Goal: Task Accomplishment & Management: Manage account settings

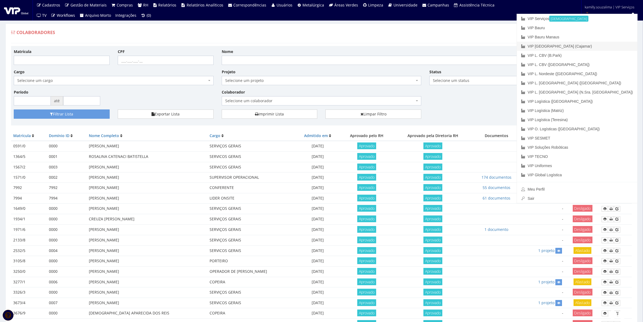
click at [599, 45] on link "VIP [GEOGRAPHIC_DATA] (Cajamar)" at bounding box center [577, 46] width 120 height 9
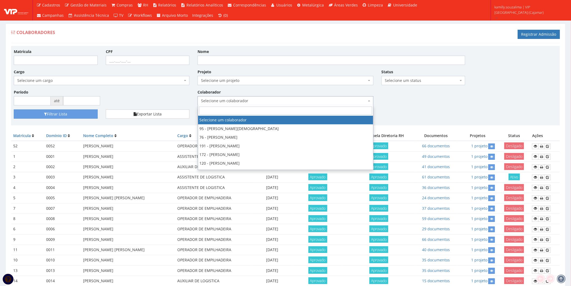
click at [210, 102] on span "Selecione um colaborador" at bounding box center [284, 100] width 166 height 5
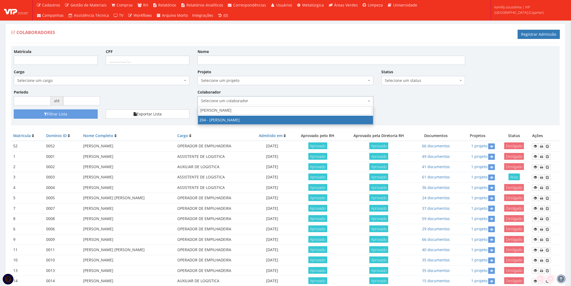
type input "daniel"
select select "4122"
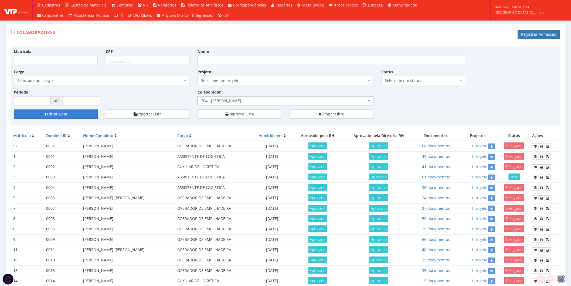
click at [65, 114] on button "Filtrar Lista" at bounding box center [56, 113] width 84 height 9
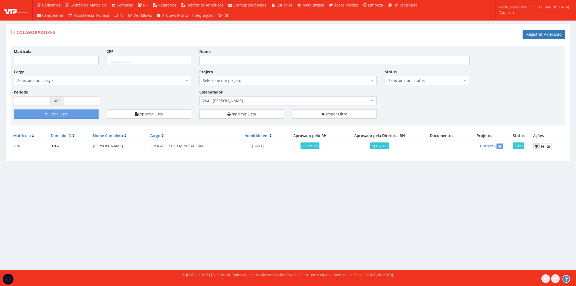
click at [536, 147] on icon at bounding box center [536, 146] width 3 height 4
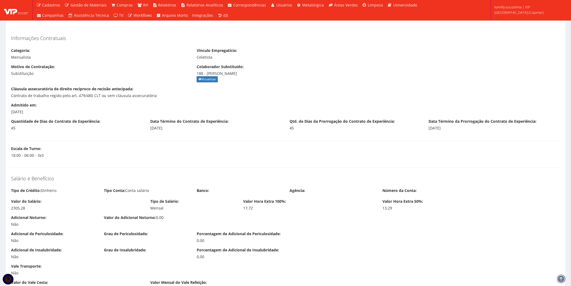
scroll to position [480, 0]
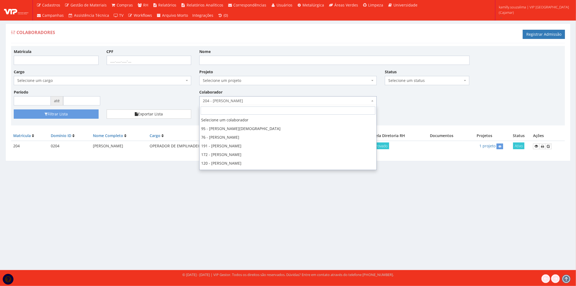
click at [284, 101] on span "204 - [PERSON_NAME]" at bounding box center [286, 100] width 167 height 5
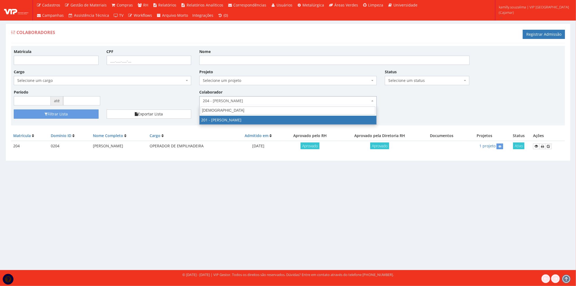
type input "DIO"
drag, startPoint x: 254, startPoint y: 122, endPoint x: 241, endPoint y: 122, distance: 13.2
select select "4117"
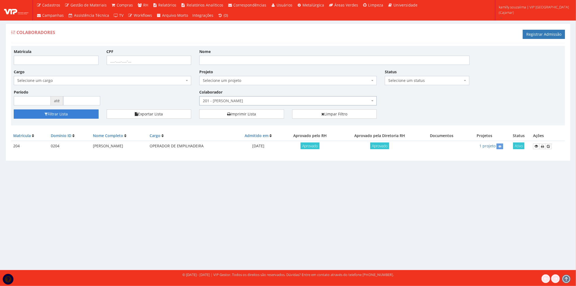
click at [67, 118] on button "Filtrar Lista" at bounding box center [56, 113] width 85 height 9
click at [549, 145] on icon at bounding box center [548, 146] width 3 height 4
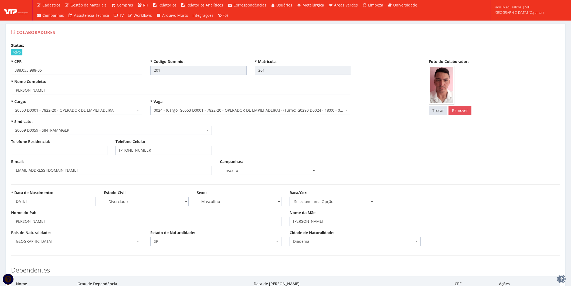
select select
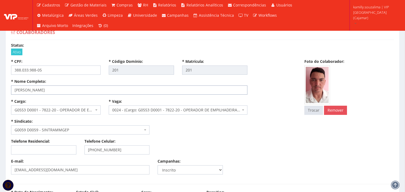
drag, startPoint x: 76, startPoint y: 90, endPoint x: 9, endPoint y: 90, distance: 67.0
click at [9, 90] on div "* Nome Completo: DIOGENES RAMOS FEIJAO" at bounding box center [129, 87] width 245 height 16
drag, startPoint x: 58, startPoint y: 69, endPoint x: 13, endPoint y: 69, distance: 44.8
click at [13, 69] on input "388.033.988-05" at bounding box center [56, 70] width 90 height 9
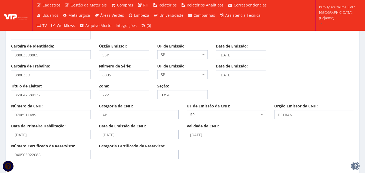
scroll to position [351, 0]
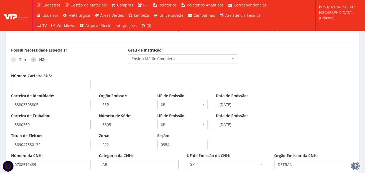
drag, startPoint x: 48, startPoint y: 125, endPoint x: 12, endPoint y: 125, distance: 35.4
click at [12, 125] on input "3880339" at bounding box center [51, 124] width 80 height 9
drag, startPoint x: 123, startPoint y: 126, endPoint x: 72, endPoint y: 130, distance: 51.2
click at [72, 130] on div "Carteira de Trabalho: 3880339 Número de Série: 8805 UF de Emissão: Selecione um…" at bounding box center [182, 123] width 351 height 20
drag, startPoint x: 249, startPoint y: 124, endPoint x: 205, endPoint y: 125, distance: 43.8
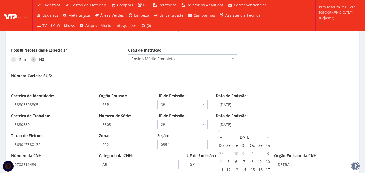
click at [205, 125] on div "Carteira de Trabalho: 3880339 Número de Série: 8805 UF de Emissão: Selecione um…" at bounding box center [182, 123] width 351 height 20
click at [254, 125] on input "23/08/2019" at bounding box center [241, 124] width 50 height 9
drag, startPoint x: 254, startPoint y: 125, endPoint x: 219, endPoint y: 124, distance: 35.1
click at [219, 124] on input "23/08/2019" at bounding box center [241, 124] width 50 height 9
drag, startPoint x: 49, startPoint y: 105, endPoint x: 2, endPoint y: 105, distance: 47.3
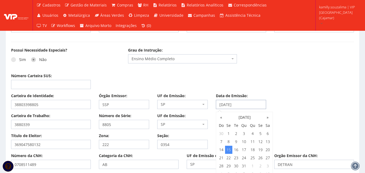
drag, startPoint x: 253, startPoint y: 104, endPoint x: 219, endPoint y: 103, distance: 34.3
click at [219, 103] on input "15/07/2024" at bounding box center [241, 104] width 50 height 9
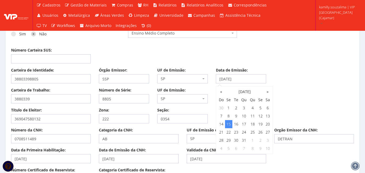
scroll to position [405, 0]
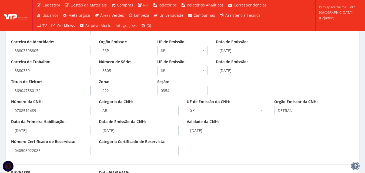
drag, startPoint x: 50, startPoint y: 90, endPoint x: 0, endPoint y: 91, distance: 49.7
drag, startPoint x: 113, startPoint y: 90, endPoint x: 96, endPoint y: 91, distance: 17.3
click at [96, 91] on div "Zona: 222" at bounding box center [124, 87] width 59 height 16
click at [125, 92] on input "222" at bounding box center [124, 90] width 50 height 9
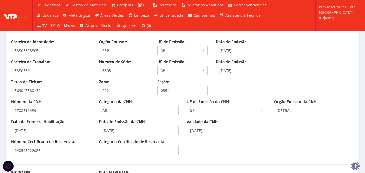
drag, startPoint x: 120, startPoint y: 90, endPoint x: 99, endPoint y: 92, distance: 21.1
click at [99, 92] on input "222" at bounding box center [124, 90] width 50 height 9
drag, startPoint x: 176, startPoint y: 93, endPoint x: 158, endPoint y: 92, distance: 17.6
click at [158, 92] on input "0354" at bounding box center [182, 90] width 50 height 9
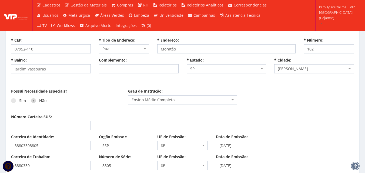
scroll to position [270, 0]
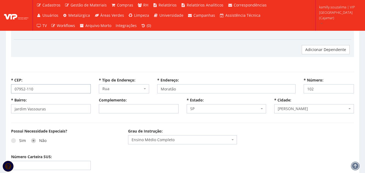
drag, startPoint x: 38, startPoint y: 90, endPoint x: 0, endPoint y: 89, distance: 37.6
select select
type input "Carregando..."
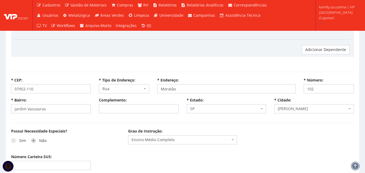
type input "Carregando..."
select select
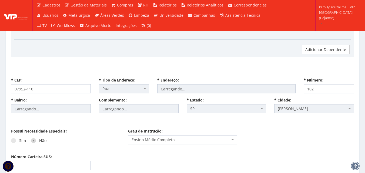
select select "rua"
type input "Moratão"
type input "Jardim Vassouras"
select select "25"
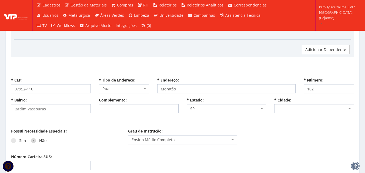
select select "4894"
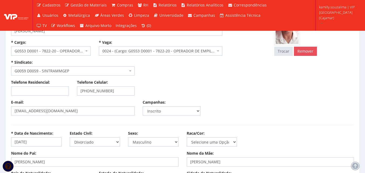
scroll to position [27, 0]
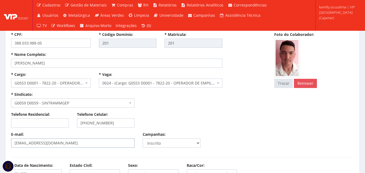
select select
type input "Carregando..."
select select
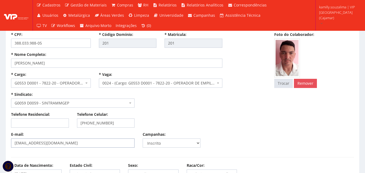
select select
drag, startPoint x: 95, startPoint y: 141, endPoint x: 11, endPoint y: 133, distance: 84.4
click at [11, 133] on div "E-mail: diogenes.ramos.f1409@gmail.com" at bounding box center [72, 140] width 131 height 16
select select "rua"
type input "Moratão"
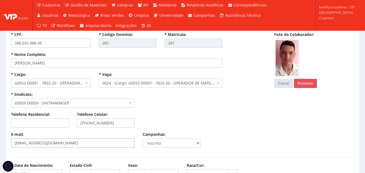
type input "Jardim Vassouras"
select select "25"
select select "4894"
drag, startPoint x: 116, startPoint y: 123, endPoint x: 88, endPoint y: 122, distance: 27.8
click at [88, 122] on input "(11) 95961-3179" at bounding box center [106, 123] width 58 height 9
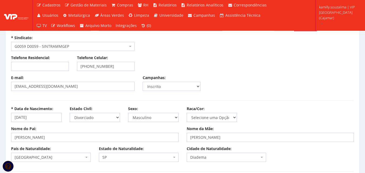
scroll to position [108, 0]
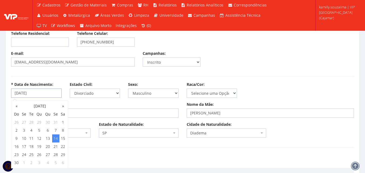
drag, startPoint x: 42, startPoint y: 94, endPoint x: 1, endPoint y: 94, distance: 40.5
drag, startPoint x: 88, startPoint y: 155, endPoint x: 66, endPoint y: 146, distance: 24.0
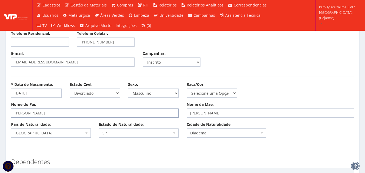
drag, startPoint x: 67, startPoint y: 113, endPoint x: 12, endPoint y: 114, distance: 54.6
click at [12, 114] on input "RAIMUNDO FARIAS FEIJAO" at bounding box center [94, 113] width 167 height 9
drag, startPoint x: 253, startPoint y: 112, endPoint x: 181, endPoint y: 113, distance: 71.6
click at [181, 113] on div "Nome do Pai: RAIMUNDO FARIAS FEIJAO Nome da Mãe: MARIA IVO RAMOS FEIJAO" at bounding box center [182, 112] width 351 height 20
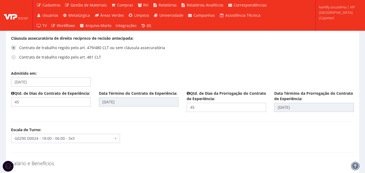
scroll to position [621, 0]
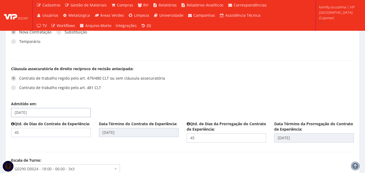
click at [73, 108] on input "08/10/2025" at bounding box center [51, 112] width 80 height 9
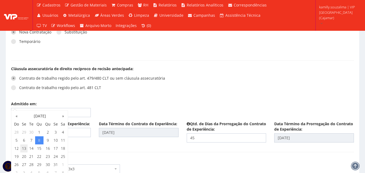
click at [23, 149] on td "13" at bounding box center [23, 148] width 7 height 8
type input "[DATE]"
type input "26/11/2025"
type input "10/01/2026"
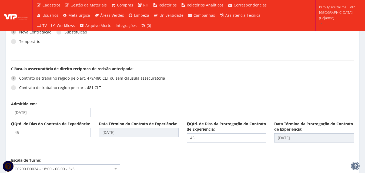
click at [44, 128] on input "45" at bounding box center [51, 132] width 80 height 9
click at [193, 89] on div "Cláusula assecuratória de direito recíproco de recisão antecipada: Contrato de …" at bounding box center [182, 83] width 351 height 35
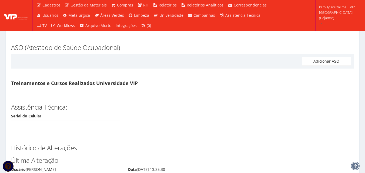
scroll to position [2823, 0]
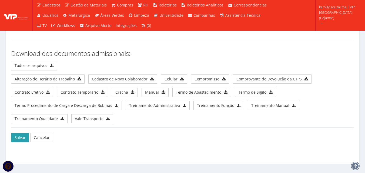
click at [14, 133] on button "Salvar" at bounding box center [20, 137] width 18 height 9
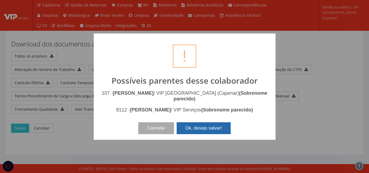
click at [213, 127] on button "Ok, desejo salvar!" at bounding box center [204, 128] width 54 height 12
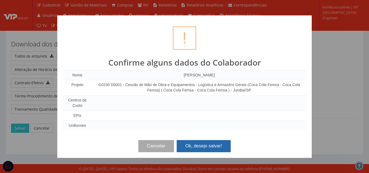
click at [210, 141] on button "Ok, desejo salvar!" at bounding box center [204, 146] width 54 height 12
